Goal: Download file/media

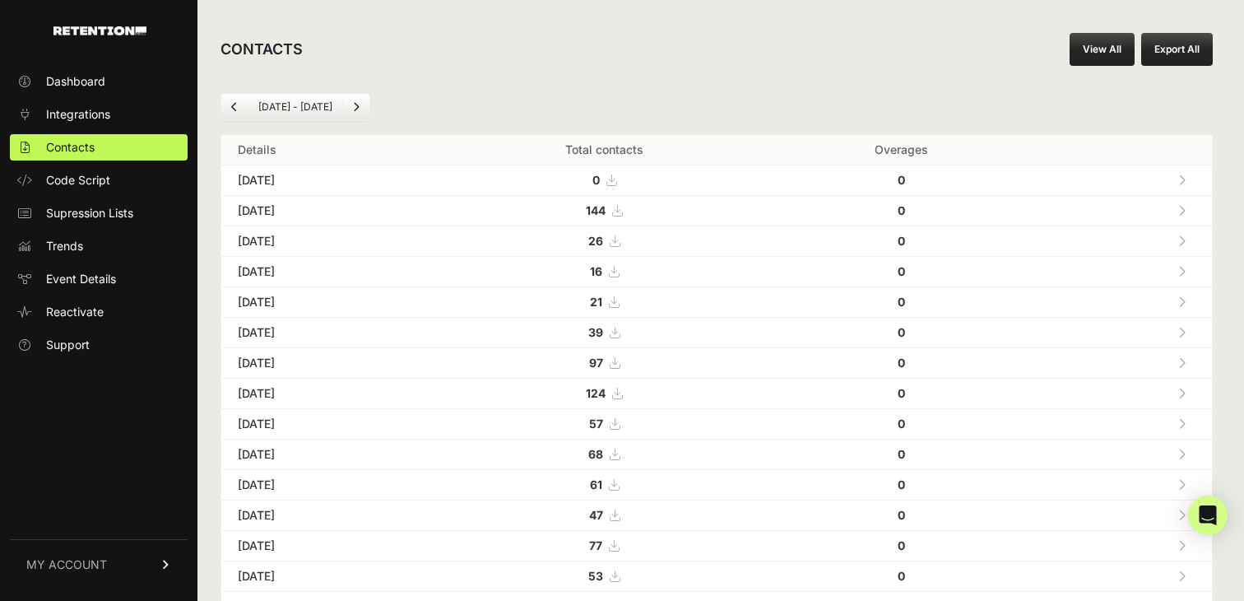
click at [622, 209] on icon at bounding box center [617, 211] width 10 height 12
click at [327, 106] on li "Aug 04 - Sep 04" at bounding box center [295, 106] width 95 height 13
click at [366, 105] on link "Next" at bounding box center [356, 107] width 26 height 26
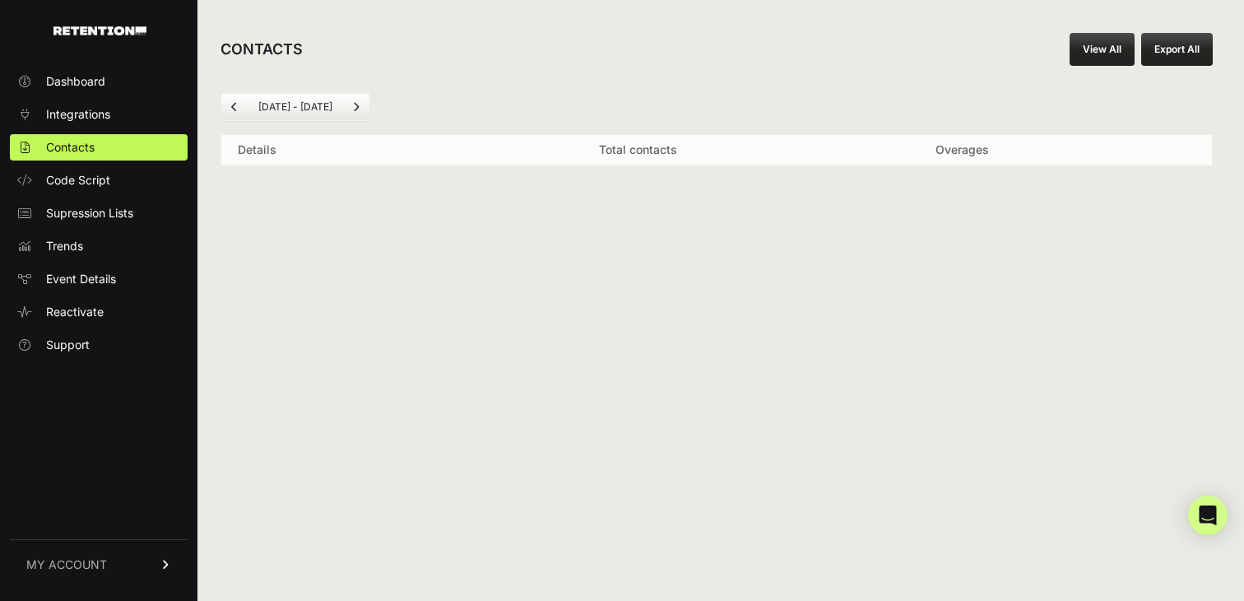
click at [234, 104] on icon "Previous" at bounding box center [234, 107] width 7 height 10
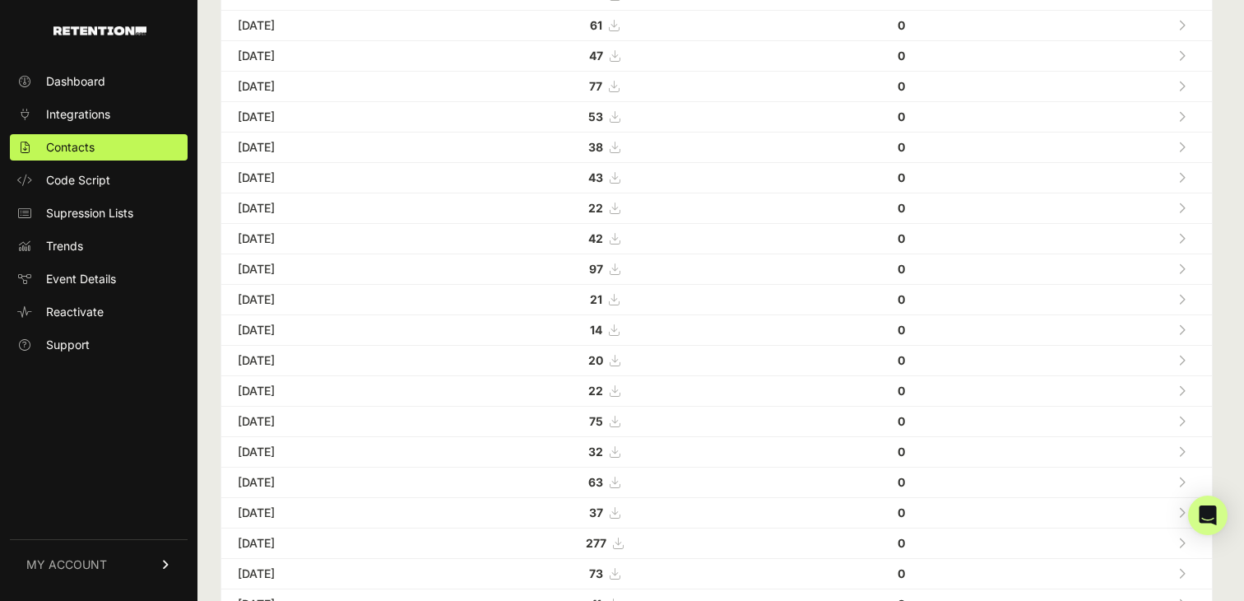
scroll to position [423, 0]
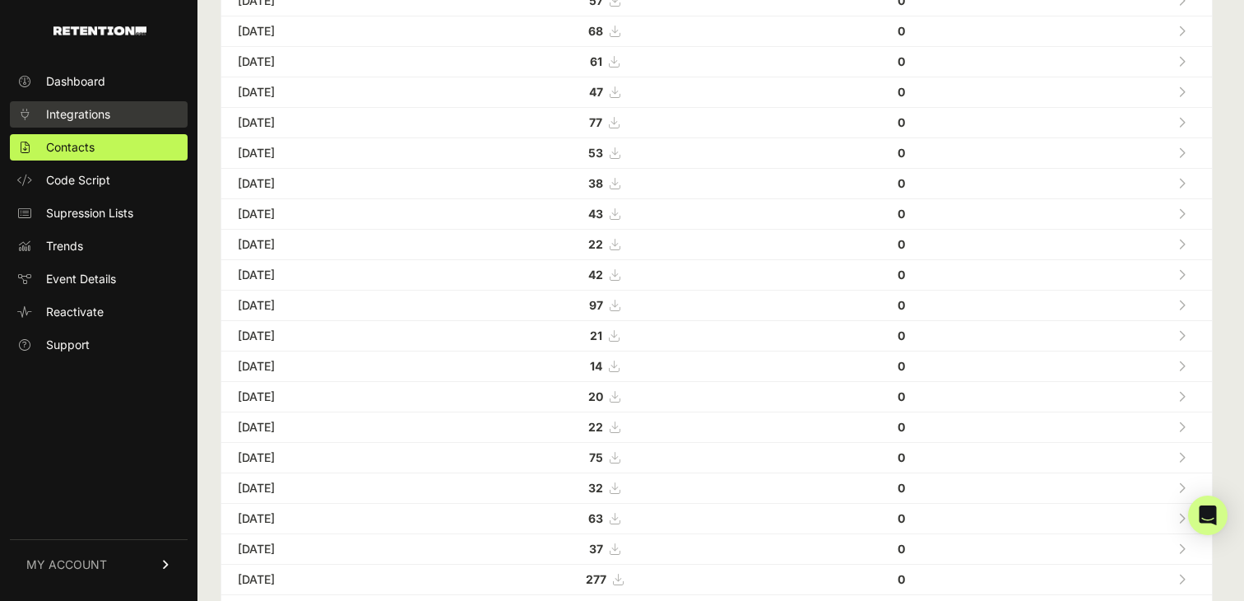
click at [110, 117] on link "Integrations" at bounding box center [99, 114] width 178 height 26
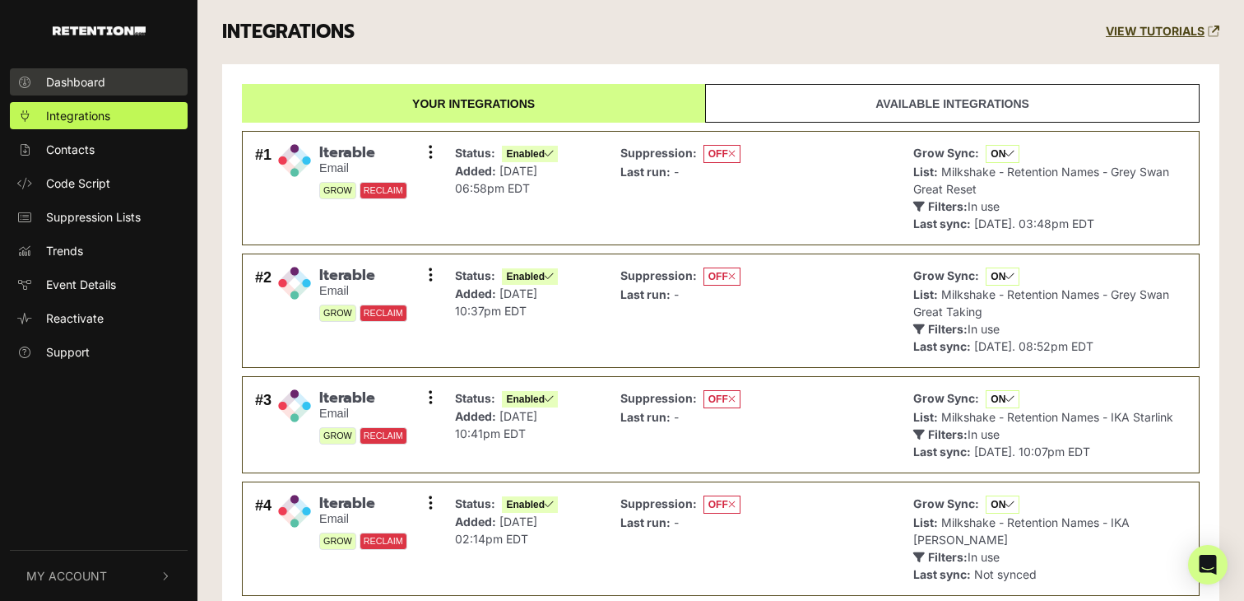
click at [121, 89] on link "Dashboard" at bounding box center [99, 81] width 178 height 27
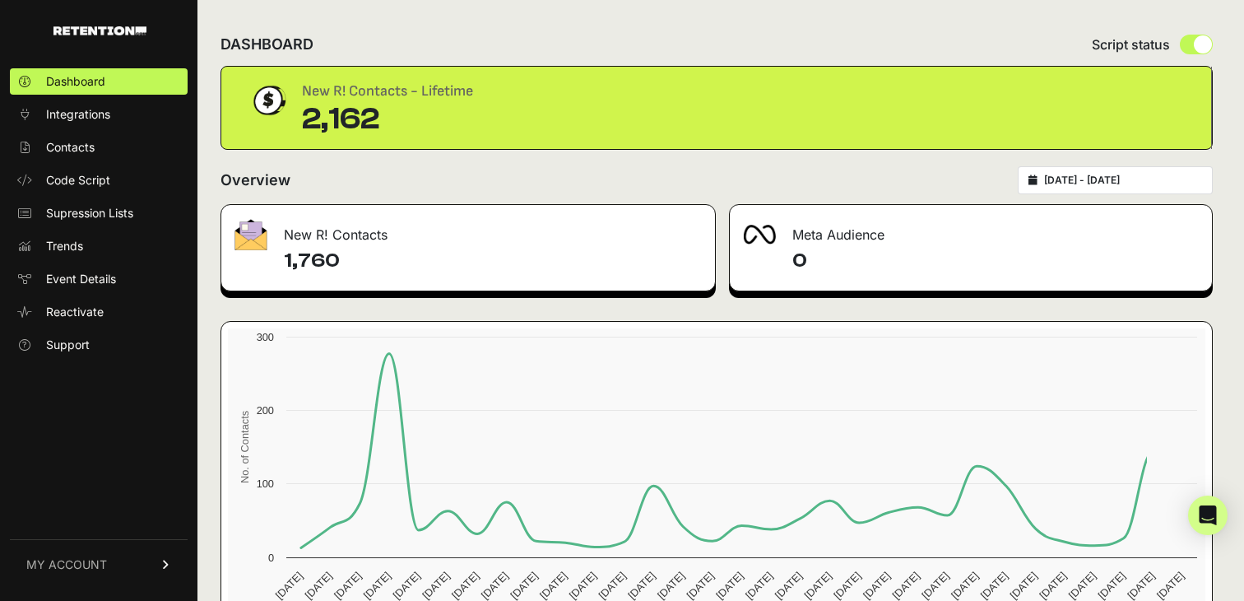
click at [433, 268] on h4 "1,760" at bounding box center [493, 261] width 418 height 26
type input "[DATE]"
click at [1123, 175] on input "2025-08-05 - 2025-09-04" at bounding box center [1123, 180] width 158 height 13
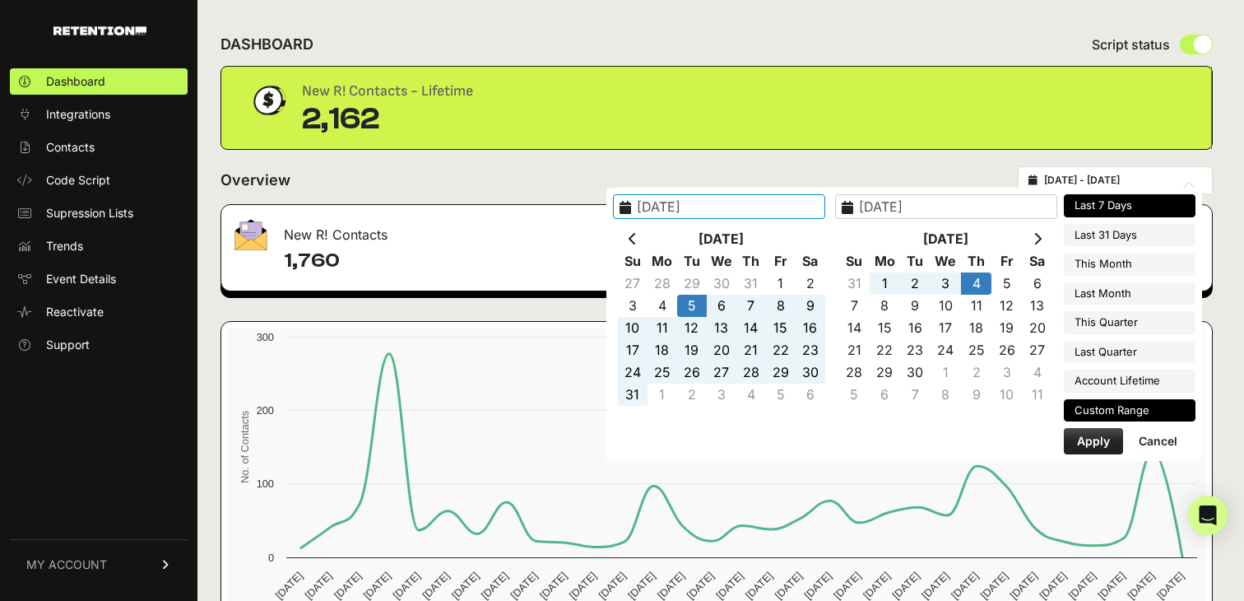
type input "2025-08-28"
type input "2025-09-03"
type input "2025-08-05"
type input "[DATE]"
type input "2025-08-04"
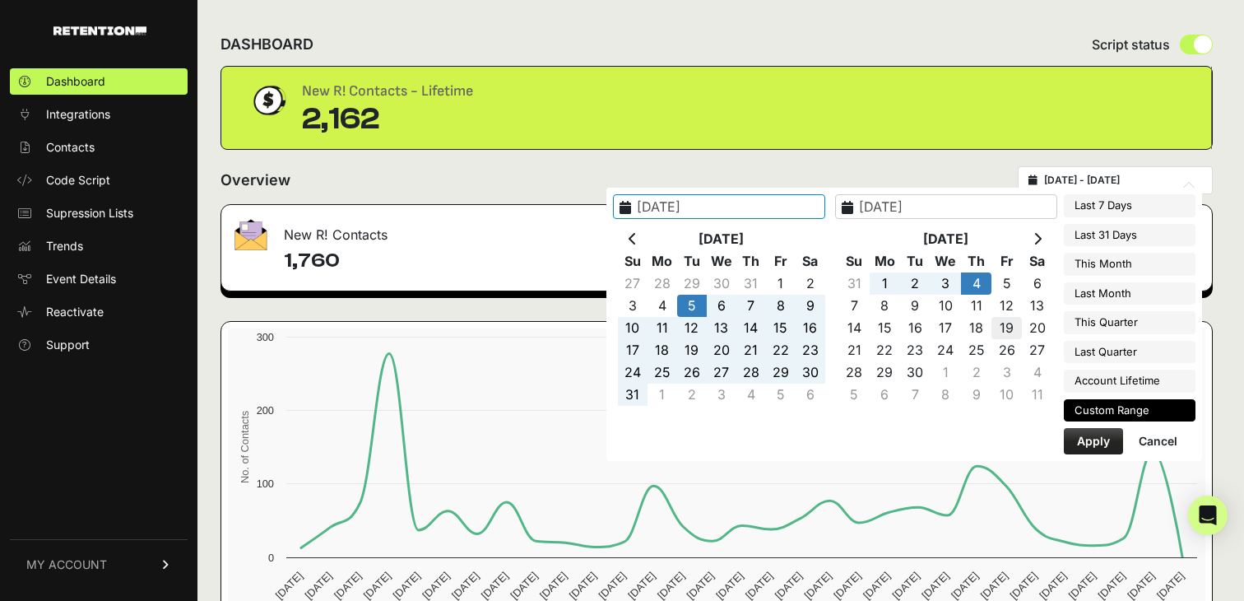
type input "2025-09-03"
type input "2025-09-01"
type input "2025-09-30"
type input "2025-08-05"
type input "[DATE]"
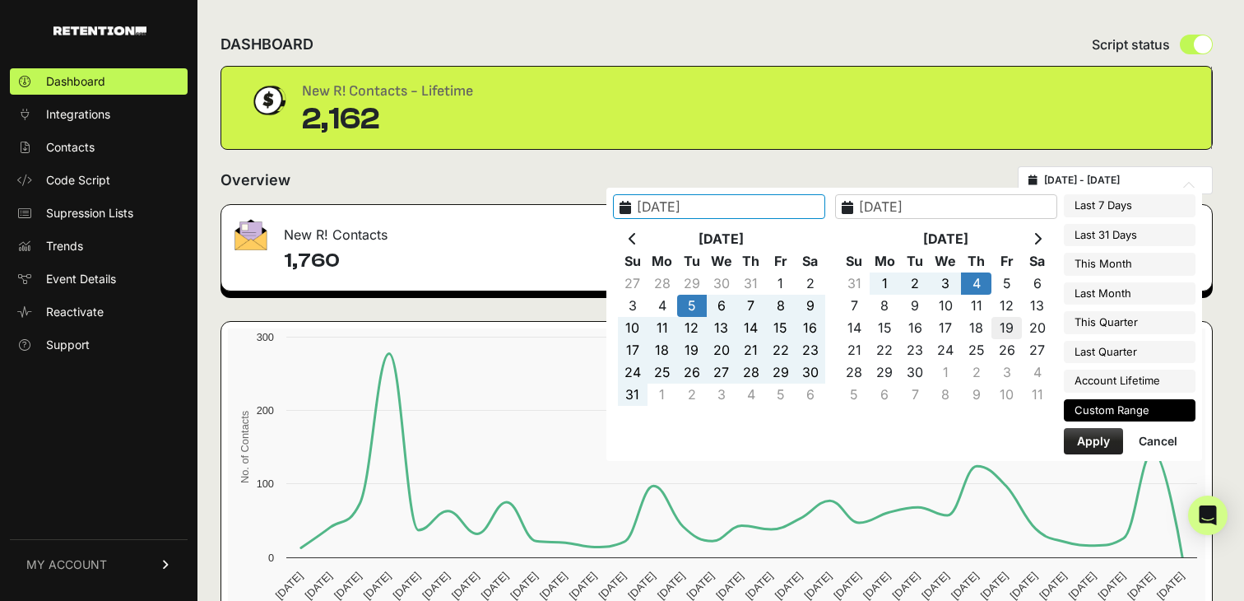
type input "2025-08-01"
type input "2025-08-31"
type input "2025-08-05"
type input "[DATE]"
type input "2025-07-01"
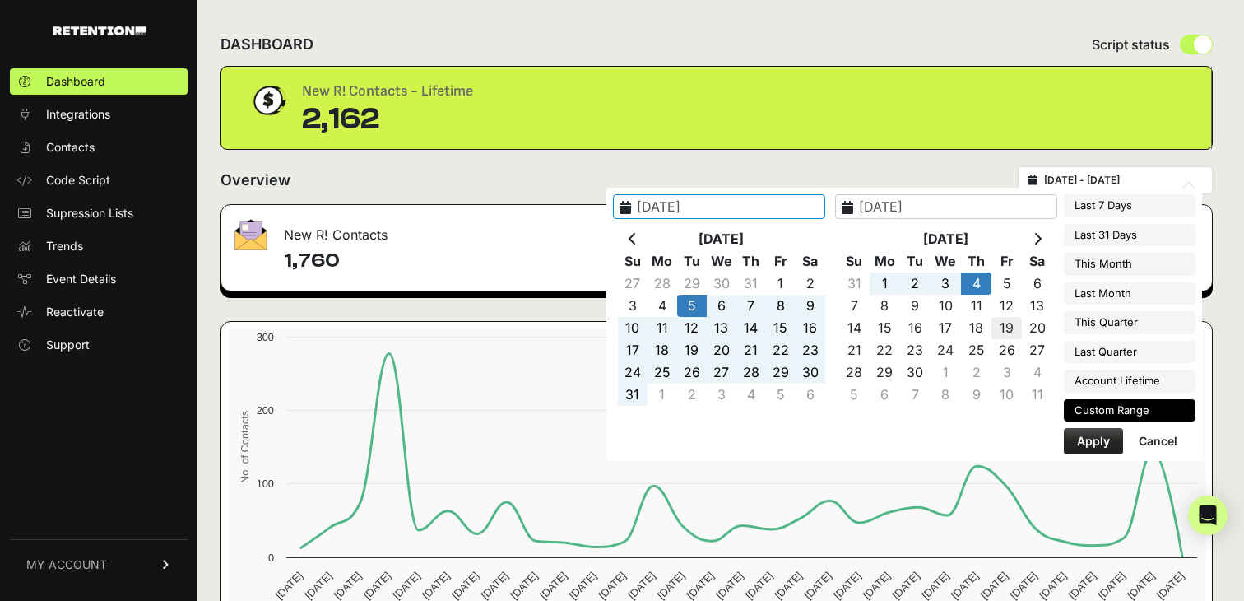
type input "2025-09-30"
type input "2025-08-05"
type input "2025-09-04"
type input "2025-08-01"
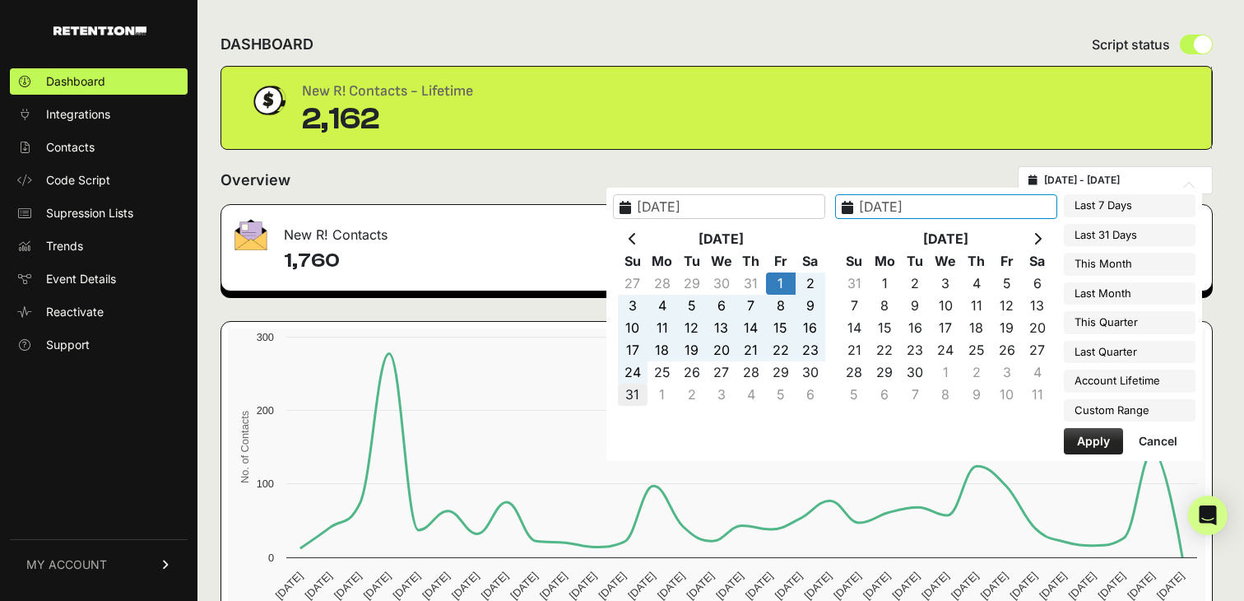
type input "2025-08-31"
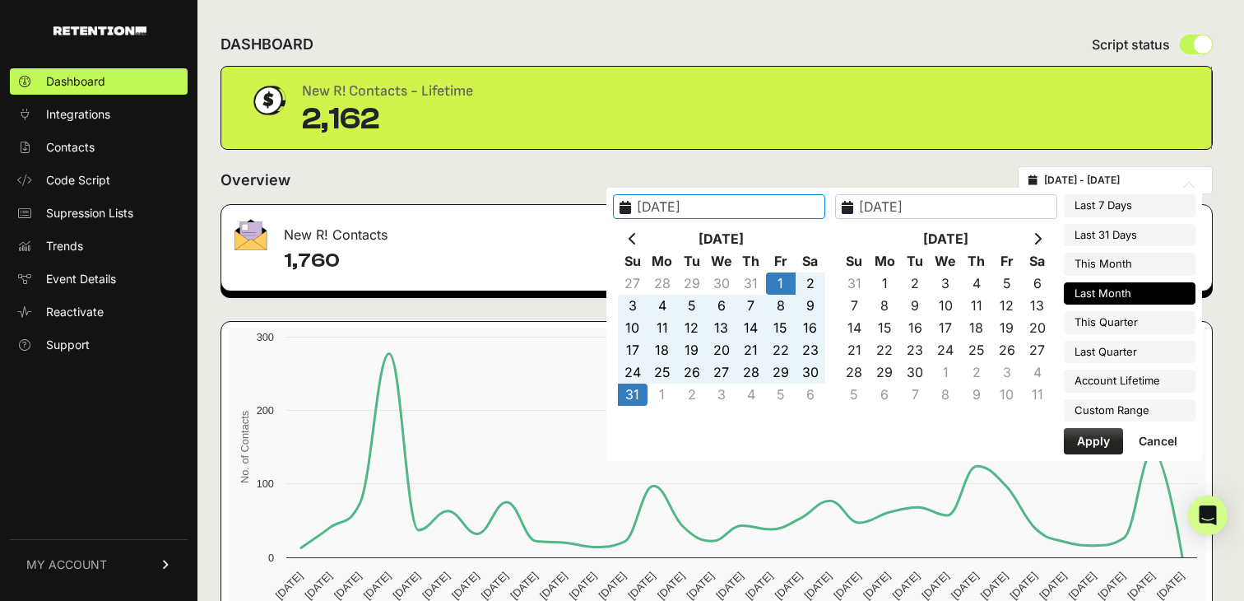
type input "2025-08-01"
click at [1088, 437] on button "Apply" at bounding box center [1093, 441] width 59 height 26
type input "2025-08-01 - 2025-08-31"
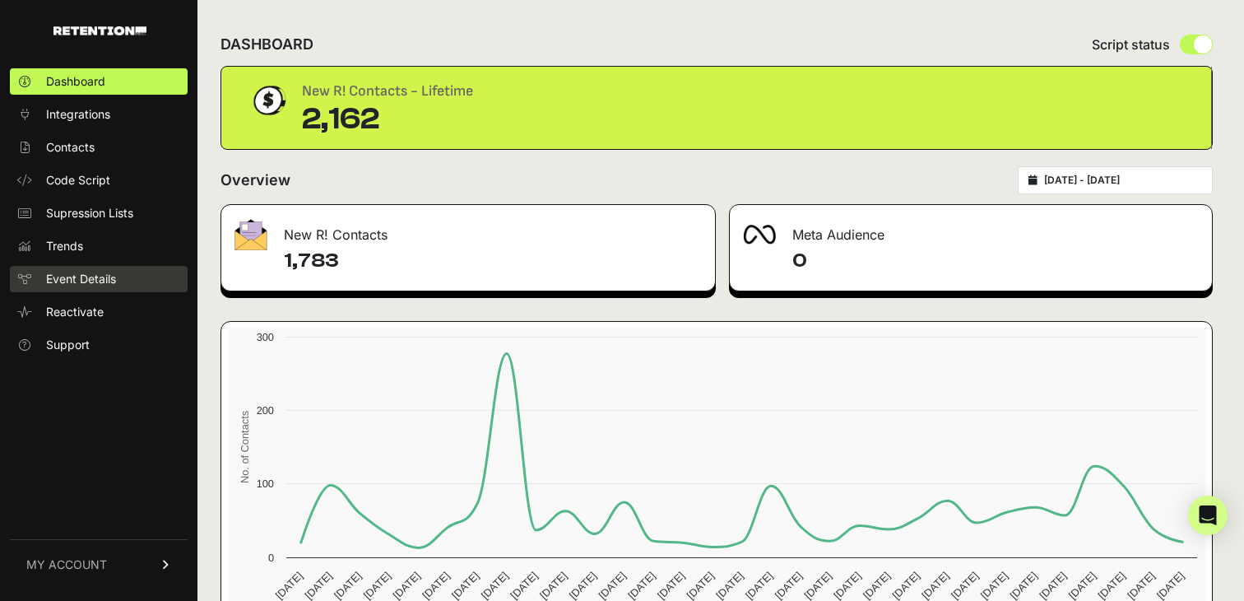
click at [86, 282] on span "Event Details" at bounding box center [81, 279] width 70 height 16
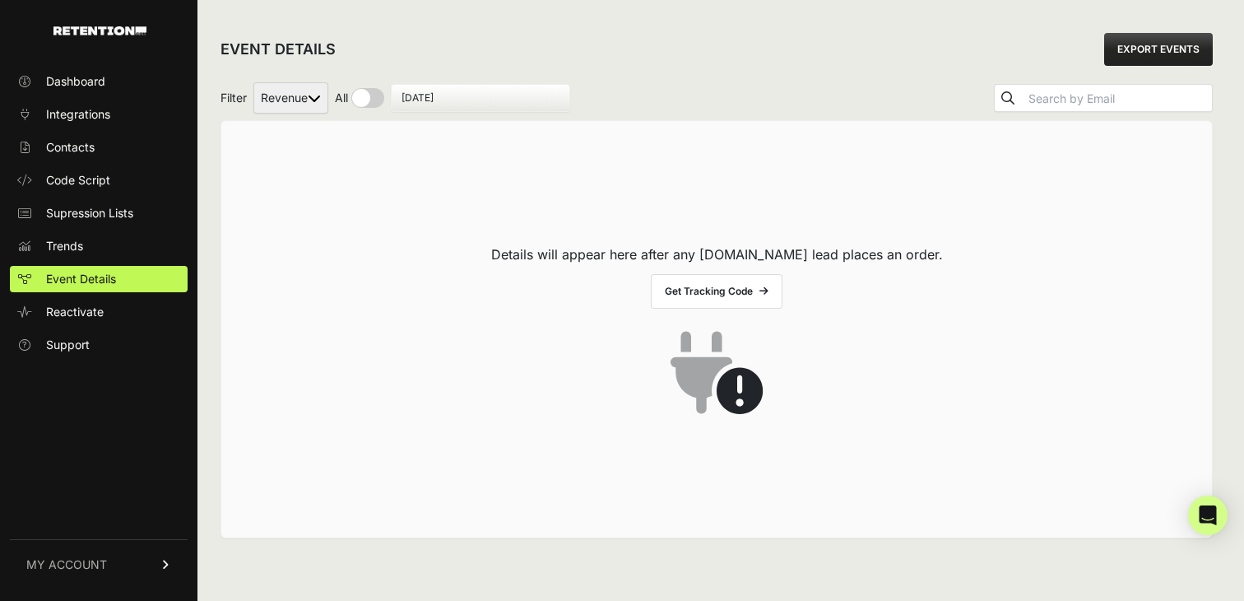
click at [289, 95] on select "Revenue" at bounding box center [290, 97] width 75 height 31
click at [254, 82] on select "Revenue" at bounding box center [290, 97] width 75 height 31
click at [86, 243] on link "Trends" at bounding box center [99, 246] width 178 height 26
click at [78, 173] on span "Code Script" at bounding box center [78, 180] width 64 height 16
click at [86, 85] on span "Dashboard" at bounding box center [75, 81] width 59 height 16
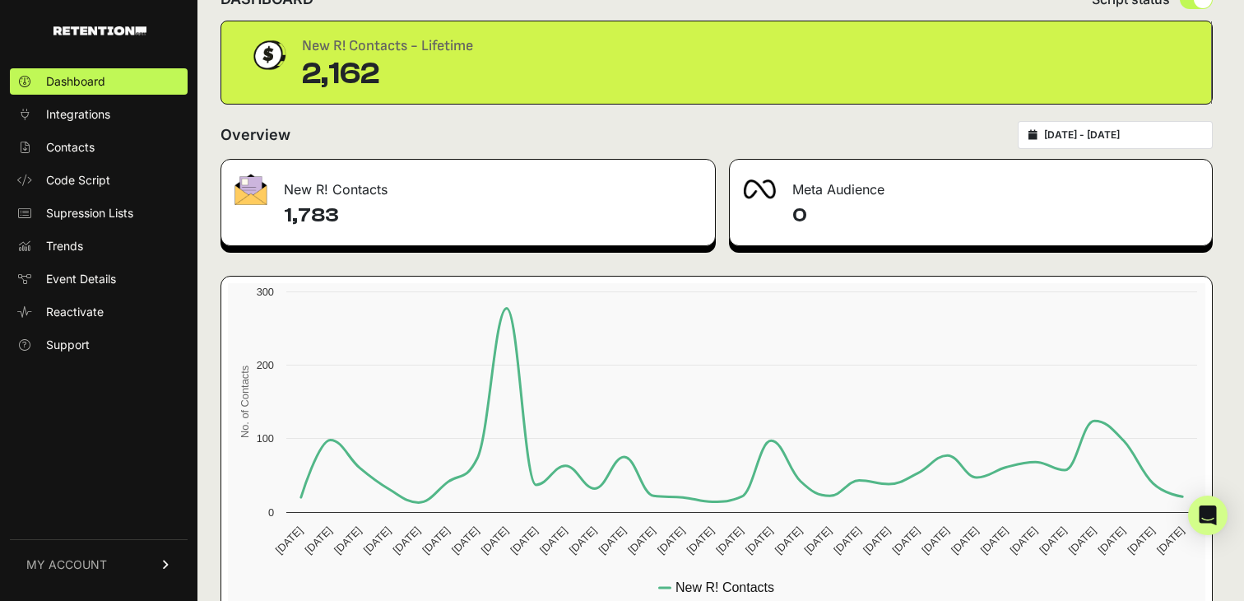
scroll to position [14, 0]
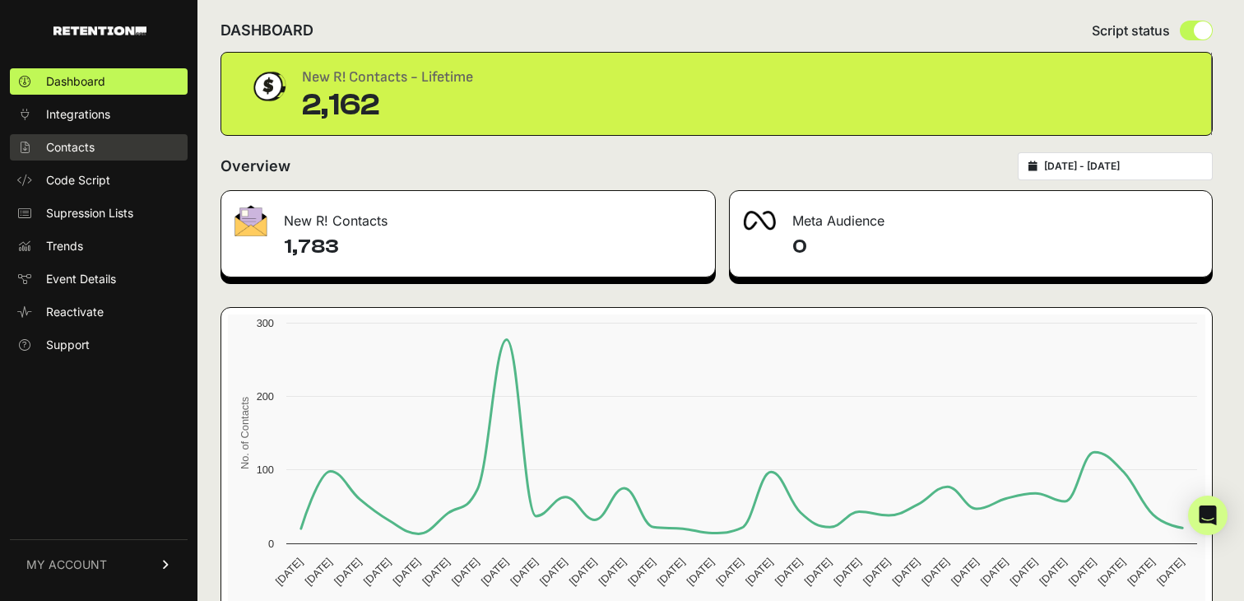
click at [93, 147] on span "Contacts" at bounding box center [70, 147] width 49 height 16
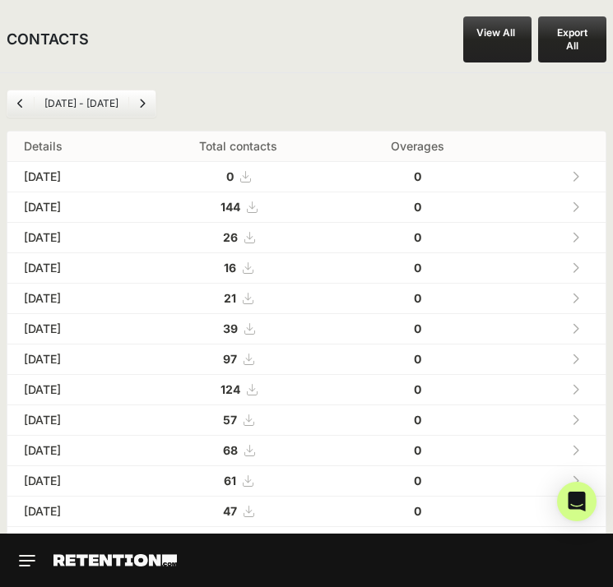
click at [30, 101] on link "Previous" at bounding box center [20, 103] width 26 height 26
click at [139, 102] on icon "Next" at bounding box center [142, 104] width 7 height 10
click at [577, 35] on button "Export All" at bounding box center [572, 39] width 68 height 46
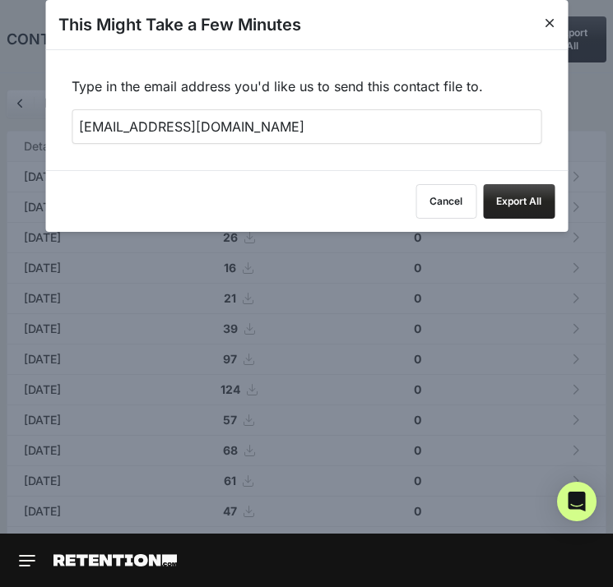
drag, startPoint x: 183, startPoint y: 132, endPoint x: 118, endPoint y: 132, distance: 65.8
click at [118, 132] on input "[EMAIL_ADDRESS][DOMAIN_NAME]" at bounding box center [307, 126] width 470 height 35
type input "austin@titanunlimited.com"
click at [447, 162] on div "Type in the email address you'd like us to send this contact file to. austin@ti…" at bounding box center [306, 109] width 522 height 121
click at [530, 198] on button "Export All" at bounding box center [519, 201] width 72 height 35
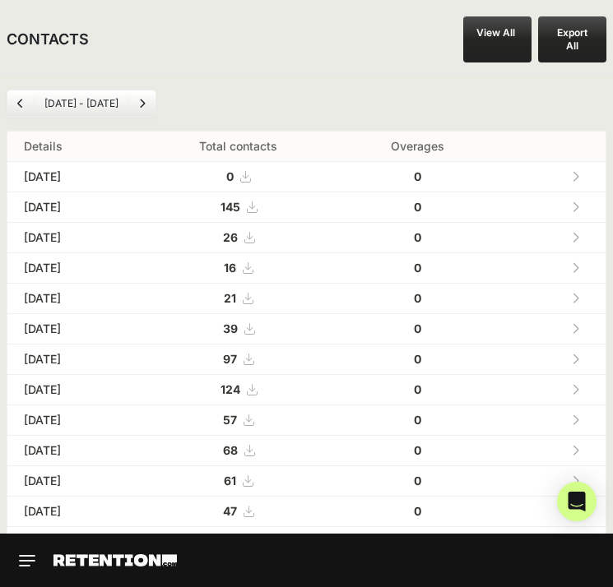
click at [15, 96] on link "Previous" at bounding box center [20, 103] width 26 height 26
click at [254, 268] on icon at bounding box center [249, 268] width 10 height 12
click at [142, 103] on icon "Next" at bounding box center [142, 104] width 7 height 10
click at [257, 208] on icon at bounding box center [252, 208] width 10 height 12
